Goal: Information Seeking & Learning: Learn about a topic

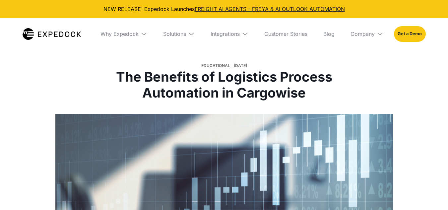
select select
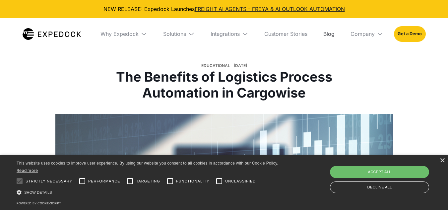
click at [331, 34] on link "Blog" at bounding box center [329, 34] width 22 height 32
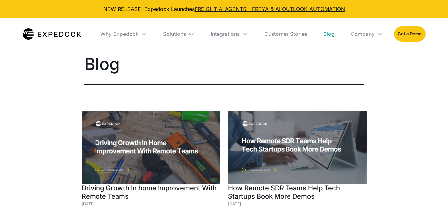
select select
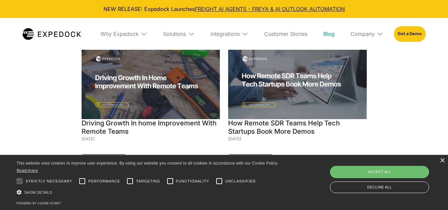
scroll to position [133, 0]
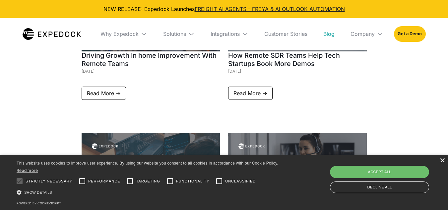
click at [442, 160] on div "×" at bounding box center [442, 160] width 5 height 5
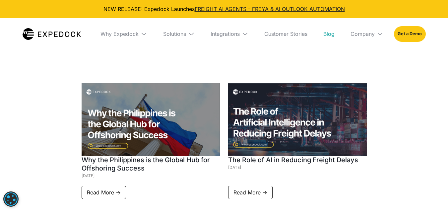
scroll to position [2123, 0]
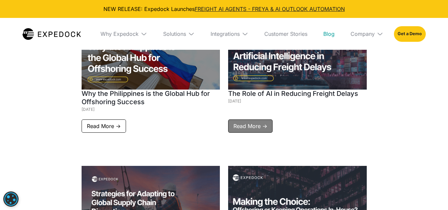
click at [251, 119] on link "Read More ->" at bounding box center [250, 125] width 44 height 13
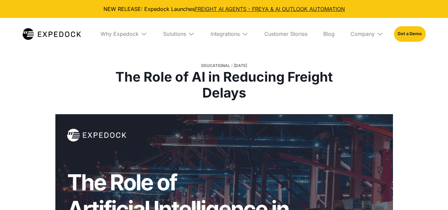
select select
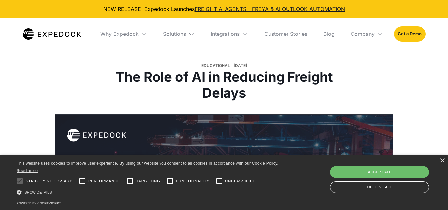
scroll to position [33, 0]
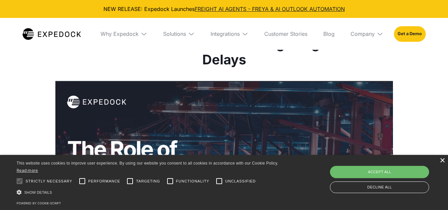
click at [443, 159] on div "×" at bounding box center [442, 160] width 5 height 5
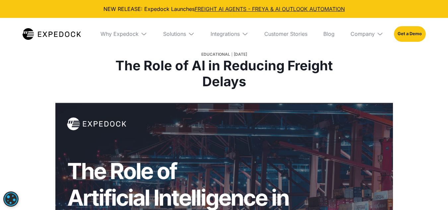
scroll to position [0, 0]
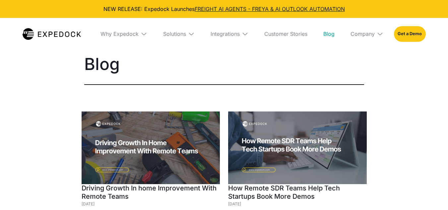
select select
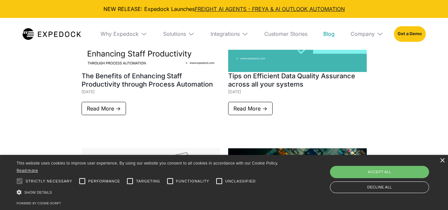
scroll to position [5402, 0]
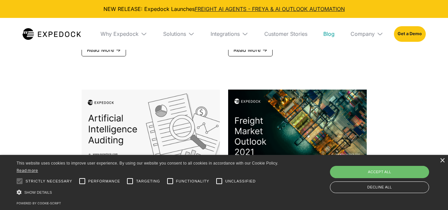
click at [439, 160] on div "× This website uses cookies to improve user experience. By using our website yo…" at bounding box center [224, 182] width 448 height 55
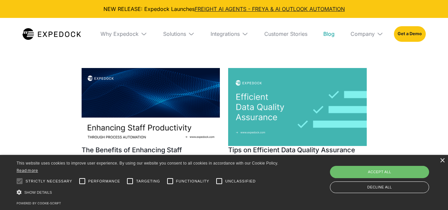
scroll to position [5237, 0]
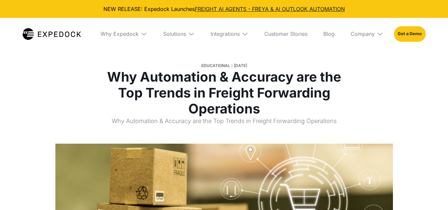
select select
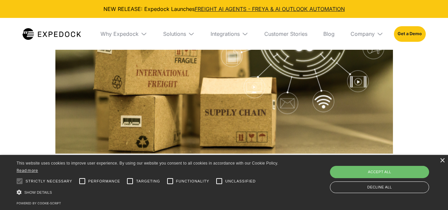
scroll to position [232, 0]
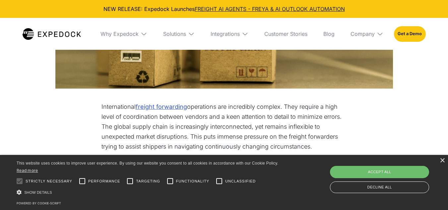
click at [442, 160] on div "×" at bounding box center [442, 160] width 5 height 5
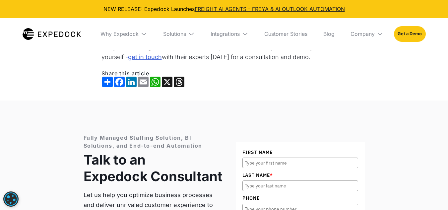
scroll to position [1327, 0]
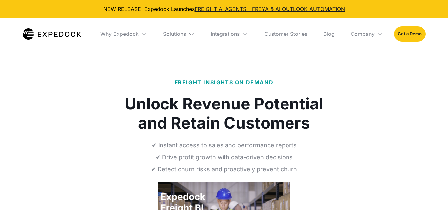
select select
